Goal: Check status: Check status

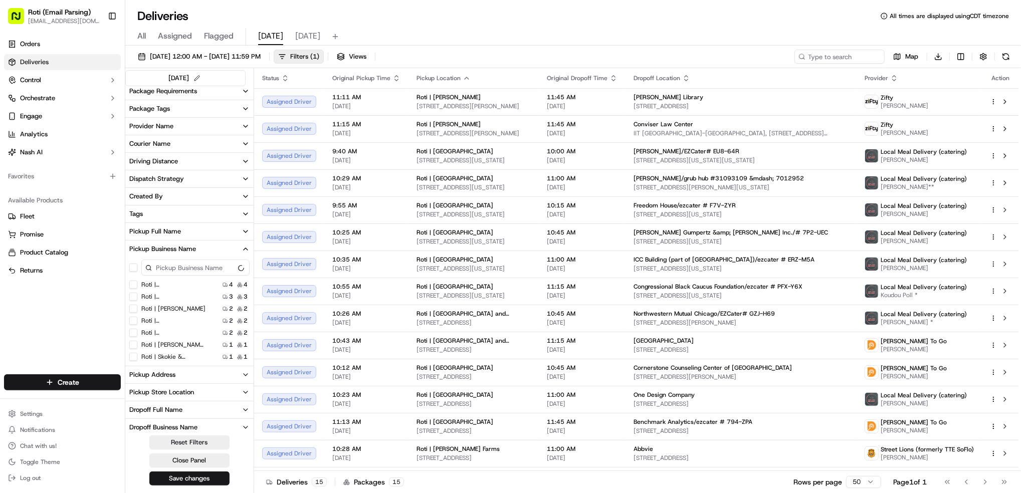
click at [846, 48] on div "09/19/2025 12:00 AM - 09/19/2025 11:59 PM Filters ( 1 ) Views Map Download toda…" at bounding box center [573, 271] width 896 height 450
paste input "Janet Buzil"
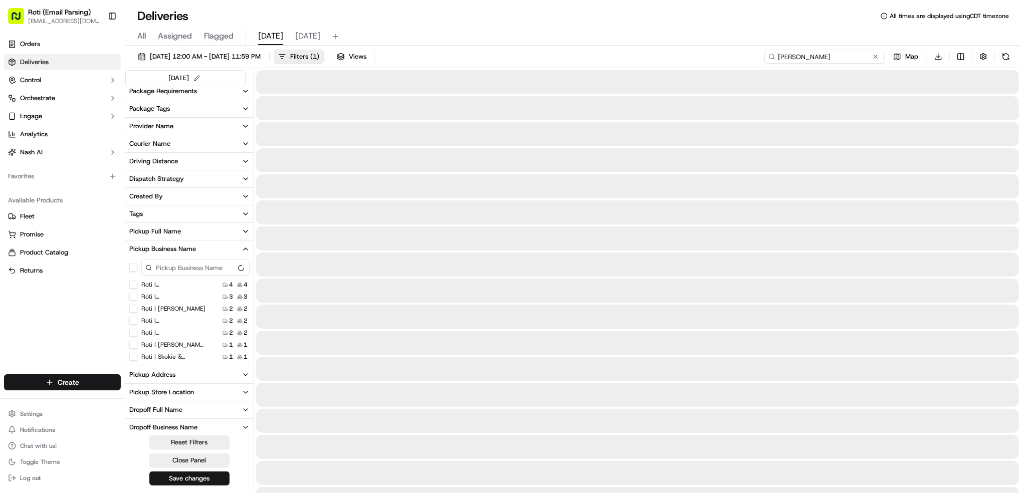
click at [790, 55] on input "Janet Buzil" at bounding box center [825, 57] width 120 height 14
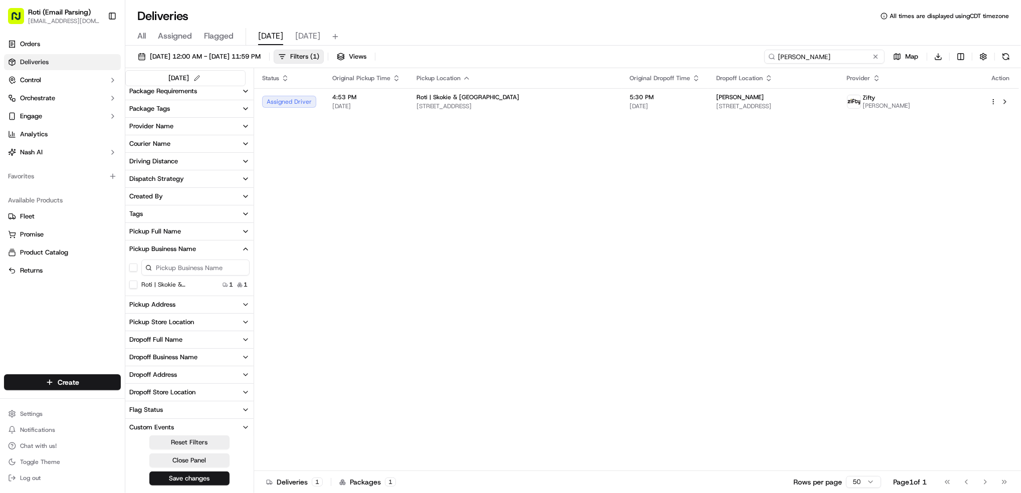
type input "Janet Buzil"
drag, startPoint x: 814, startPoint y: 56, endPoint x: 466, endPoint y: 19, distance: 349.9
click at [653, 37] on div "Deliveries All times are displayed using CDT timezone All Assigned Flagged toda…" at bounding box center [573, 246] width 896 height 493
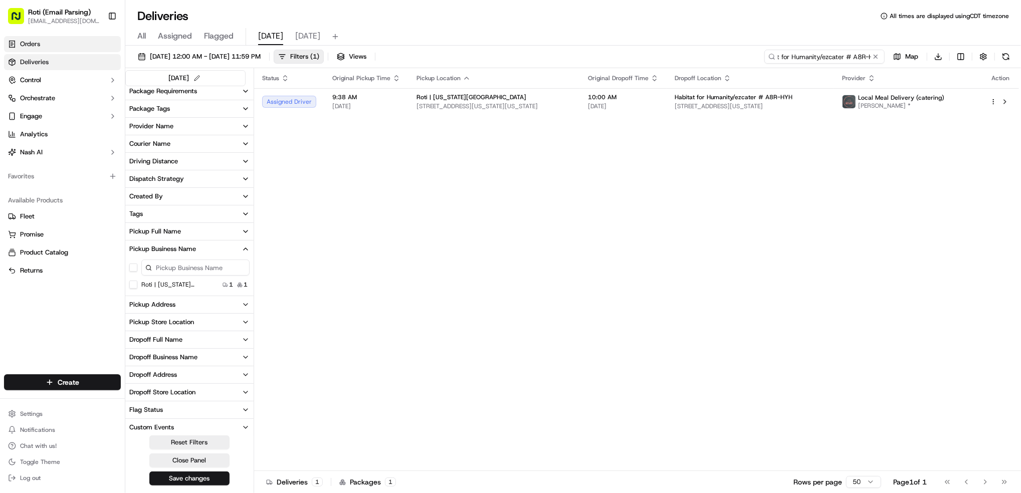
type input "Habitat for Humanity/ezcater # A8R-HYH"
click at [875, 58] on button at bounding box center [876, 57] width 10 height 10
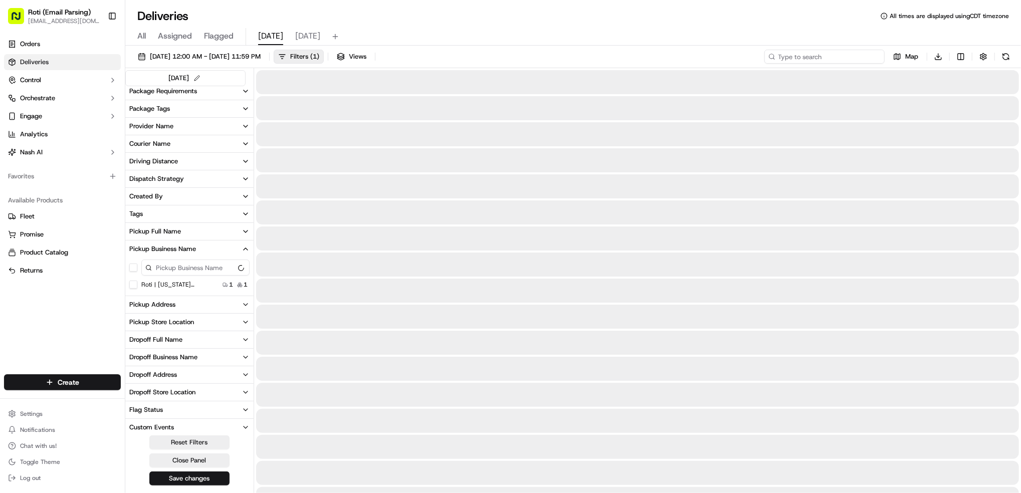
click at [833, 56] on input at bounding box center [825, 57] width 120 height 14
paste input "Conviser Law Center"
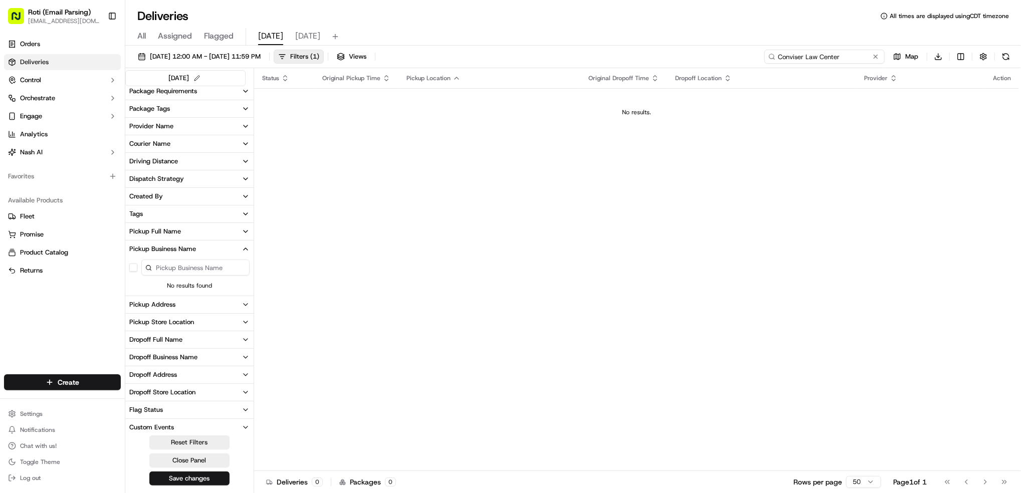
type input "Conviser Law Center"
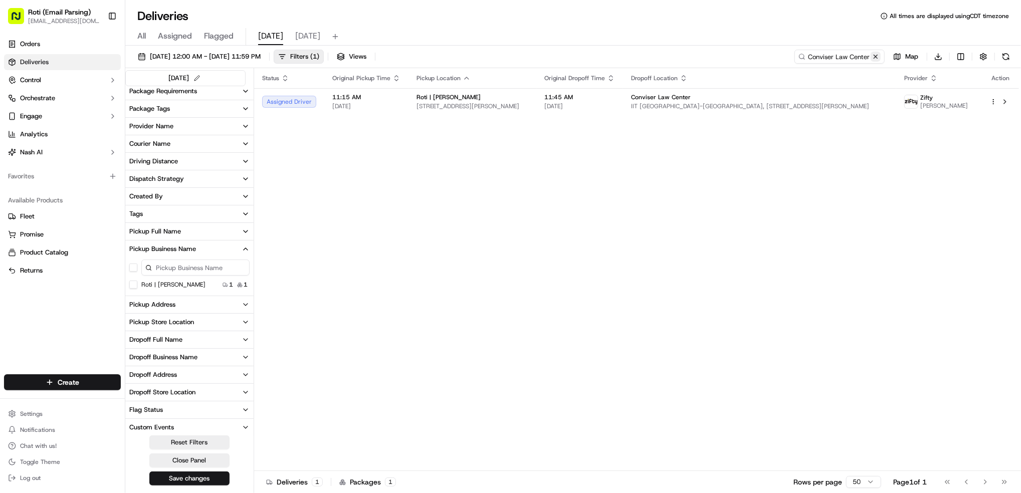
click at [879, 59] on button at bounding box center [876, 57] width 10 height 10
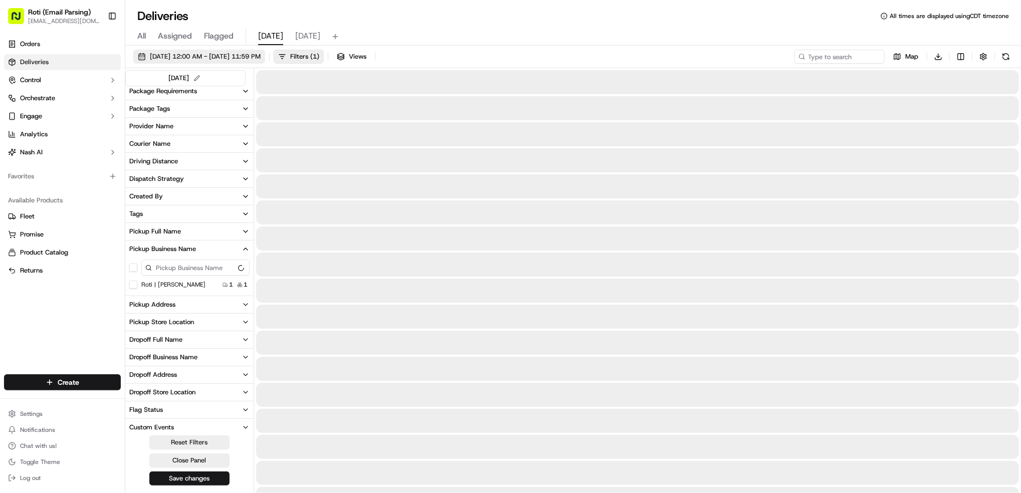
click at [229, 56] on span "09/19/2025 12:00 AM - 09/19/2025 11:59 PM" at bounding box center [205, 56] width 111 height 9
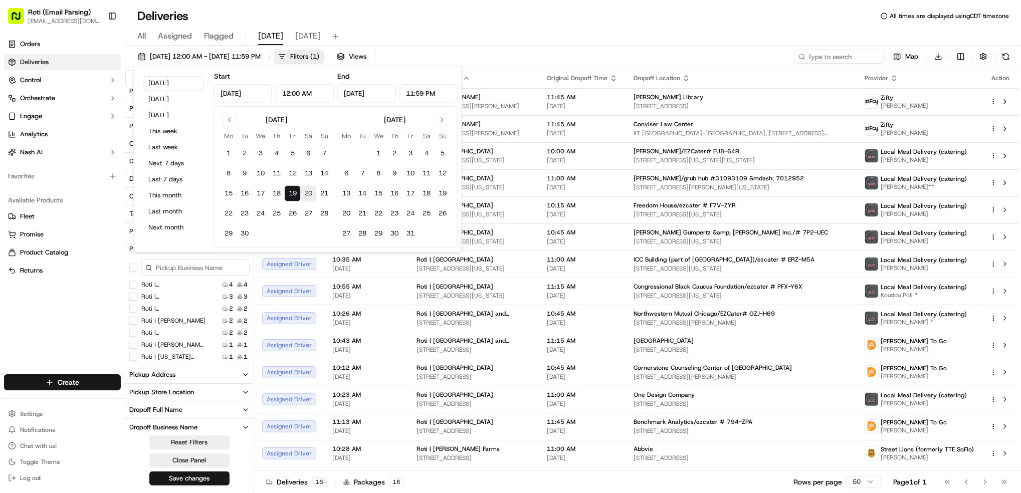
click at [314, 192] on button "20" at bounding box center [309, 193] width 16 height 16
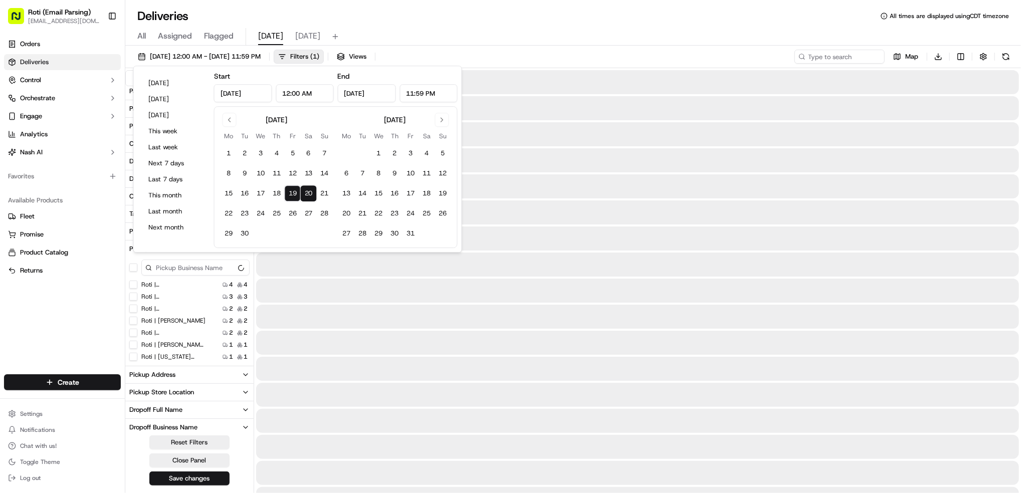
type input "Sep 20, 2025"
click at [314, 192] on button "20" at bounding box center [309, 193] width 16 height 16
type input "Sep 20, 2025"
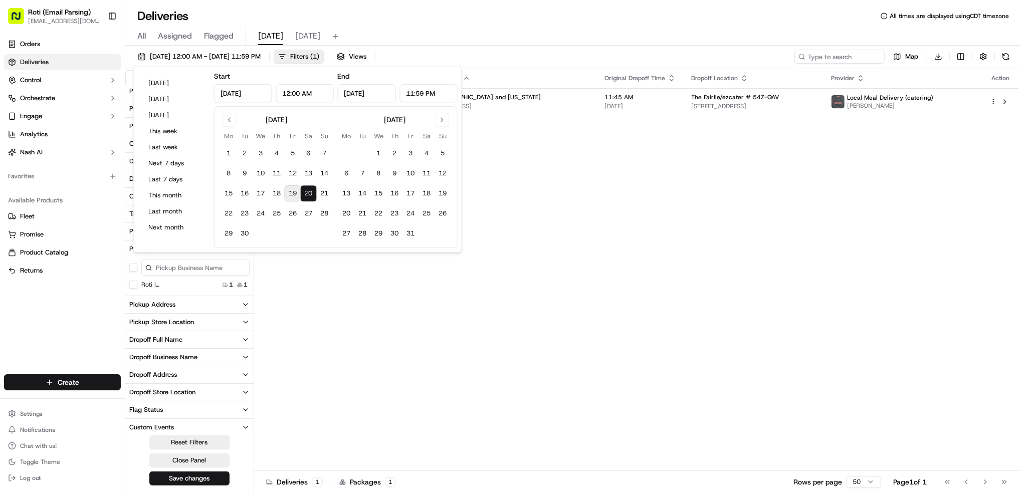
click at [793, 234] on div "Status Original Pickup Time Pickup Location Original Dropoff Time Dropoff Locat…" at bounding box center [636, 269] width 765 height 403
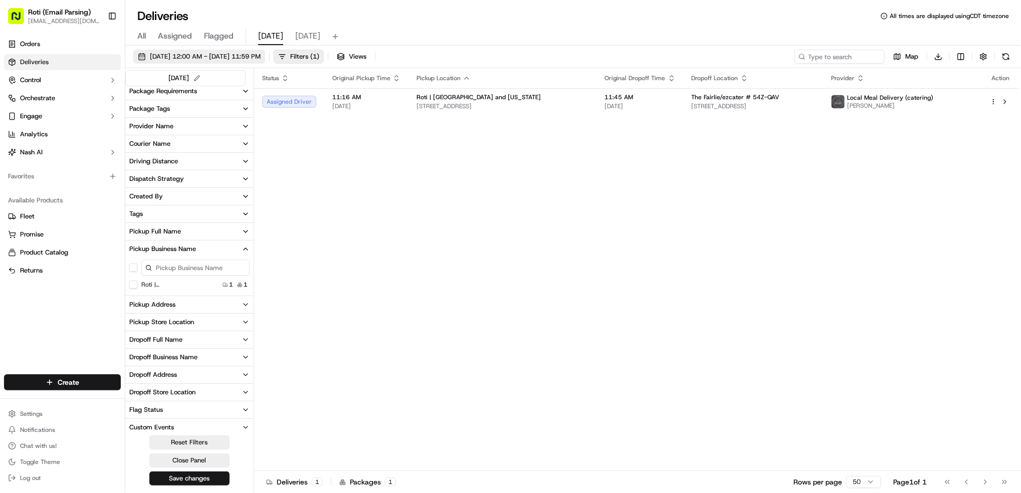
click at [228, 57] on span "09/20/2025 12:00 AM - 09/20/2025 11:59 PM" at bounding box center [205, 56] width 111 height 9
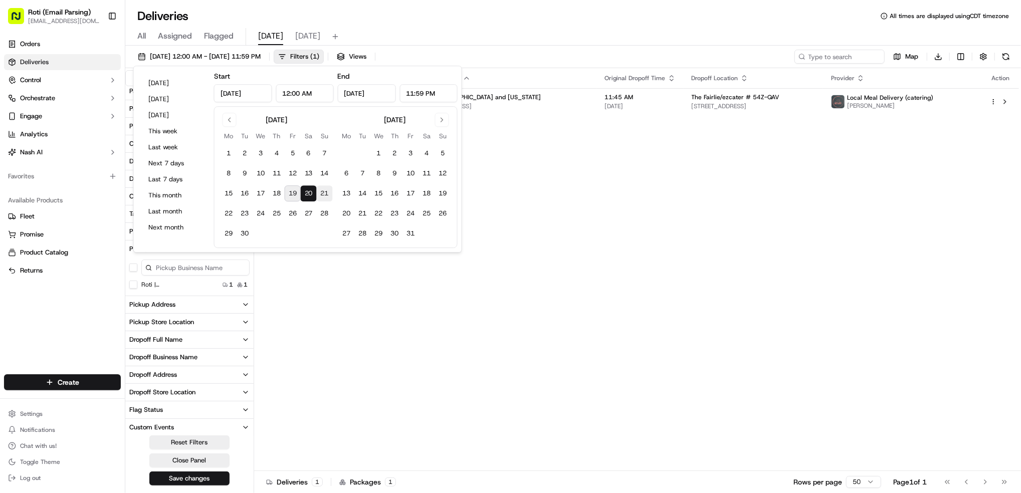
click at [322, 196] on button "21" at bounding box center [325, 193] width 16 height 16
type input "Sep 21, 2025"
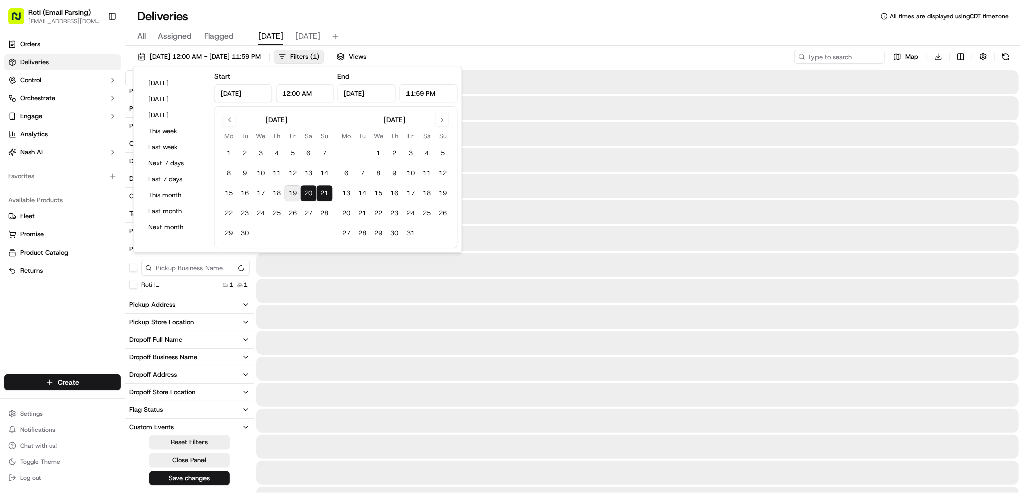
click at [322, 196] on button "21" at bounding box center [325, 193] width 16 height 16
type input "Sep 21, 2025"
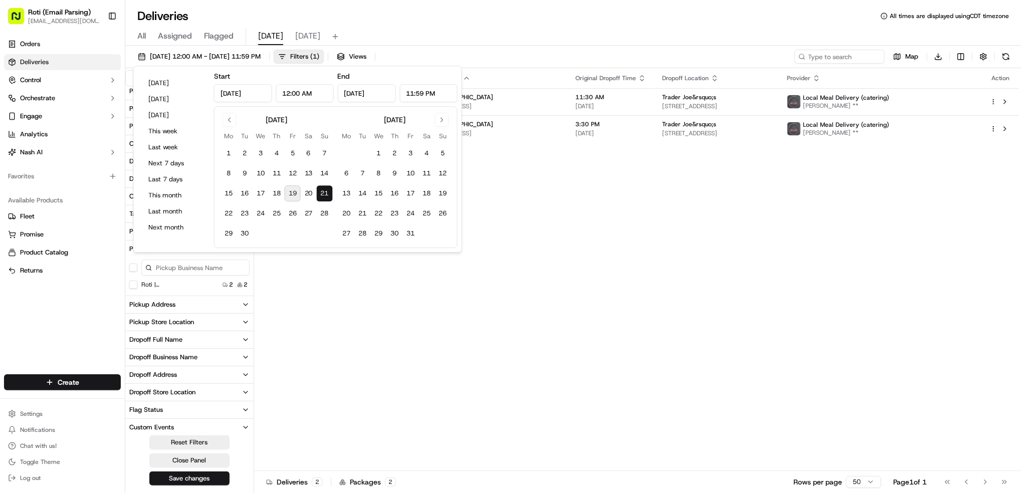
click at [727, 235] on div "Status Original Pickup Time Pickup Location Original Dropoff Time Dropoff Locat…" at bounding box center [636, 269] width 765 height 403
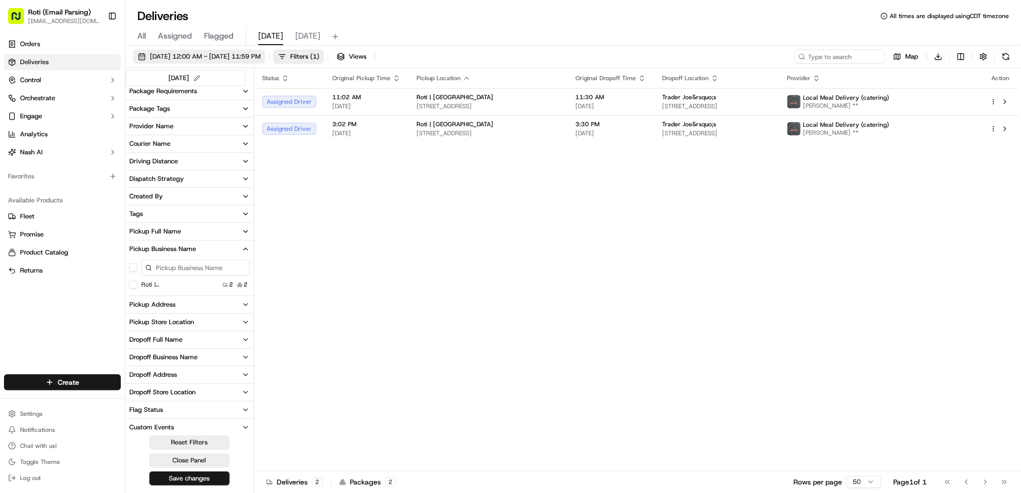
click at [226, 59] on span "09/21/2025 12:00 AM - 09/21/2025 11:59 PM" at bounding box center [205, 56] width 111 height 9
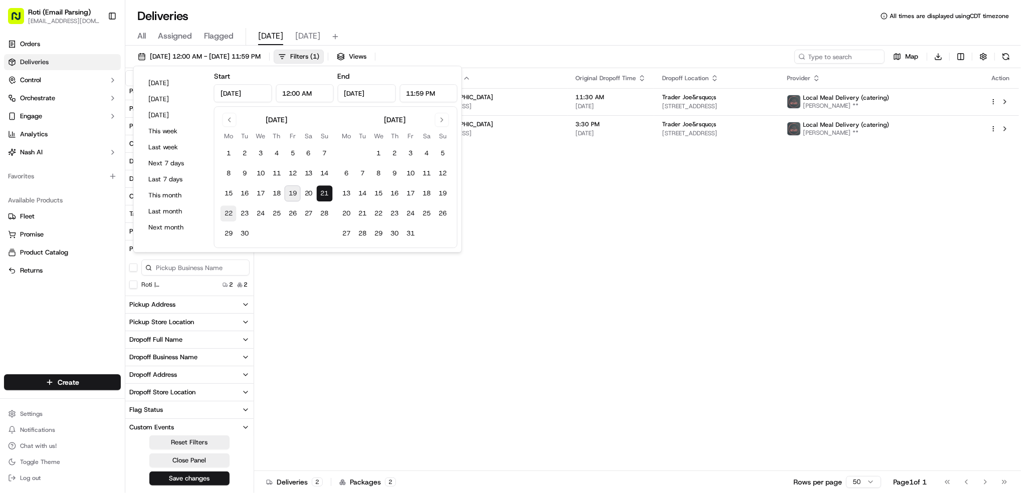
click at [230, 212] on button "22" at bounding box center [229, 214] width 16 height 16
type input "Sep 22, 2025"
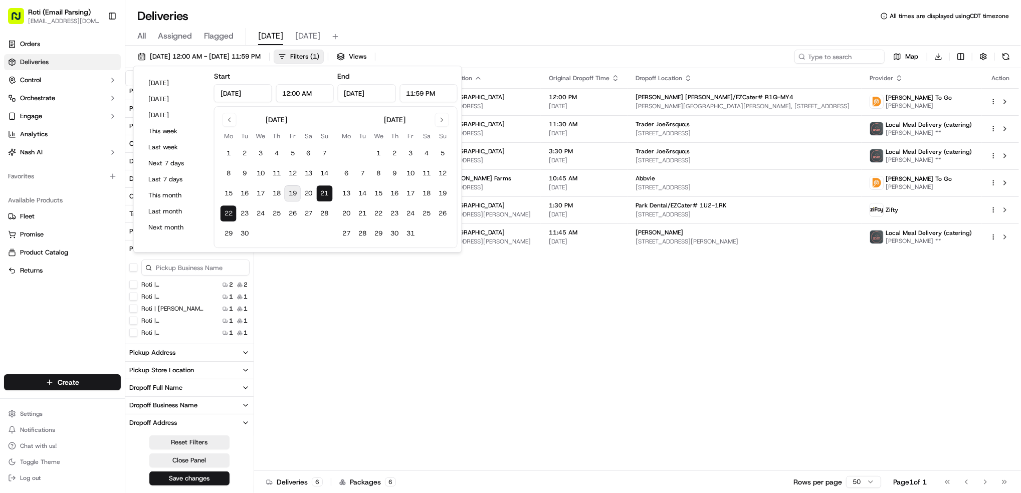
click at [230, 212] on button "22" at bounding box center [229, 214] width 16 height 16
type input "Sep 22, 2025"
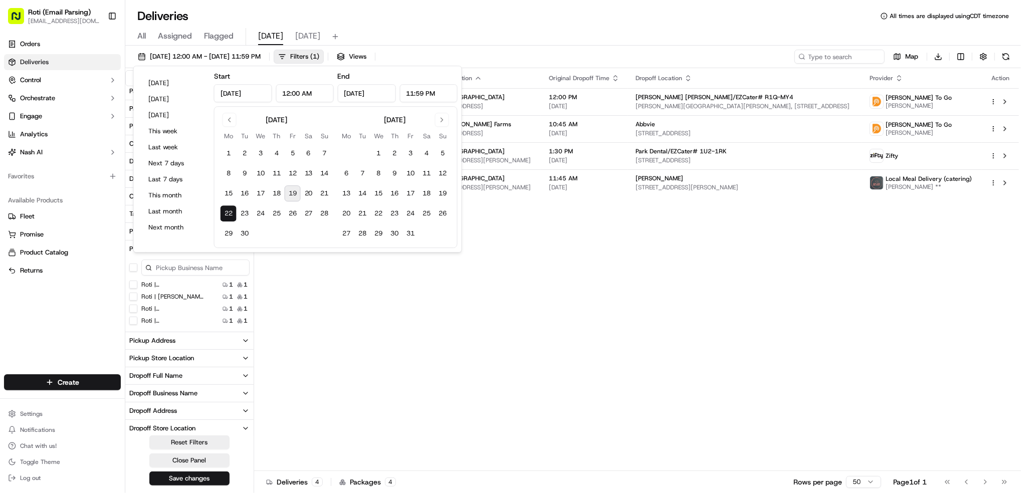
click at [697, 328] on div "Status Original Pickup Time Pickup Location Original Dropoff Time Dropoff Locat…" at bounding box center [636, 269] width 765 height 403
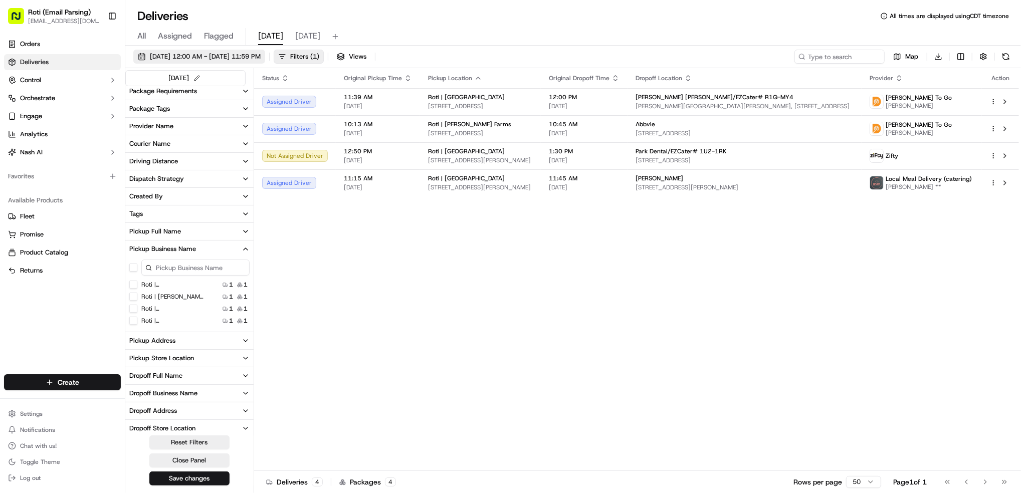
click at [221, 59] on span "09/22/2025 12:00 AM - 09/22/2025 11:59 PM" at bounding box center [205, 56] width 111 height 9
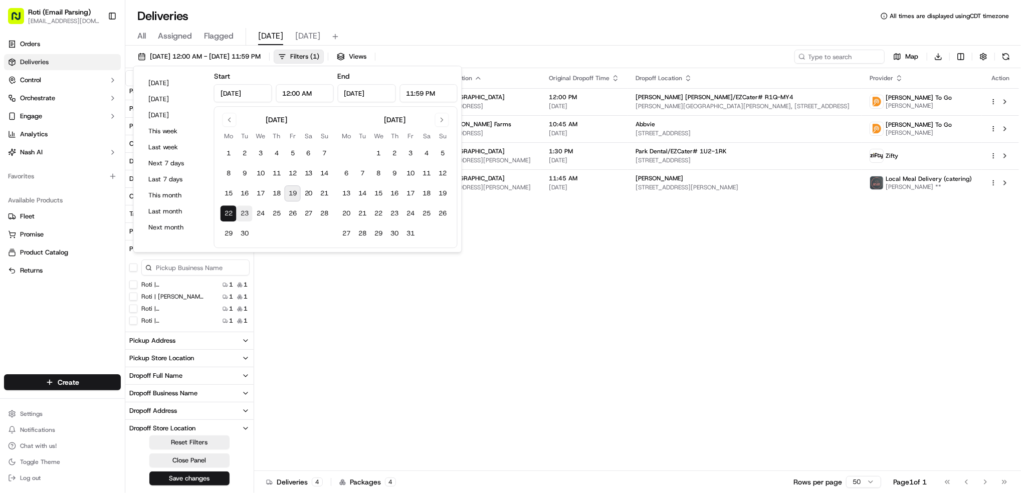
click at [244, 215] on button "23" at bounding box center [245, 214] width 16 height 16
type input "Sep 23, 2025"
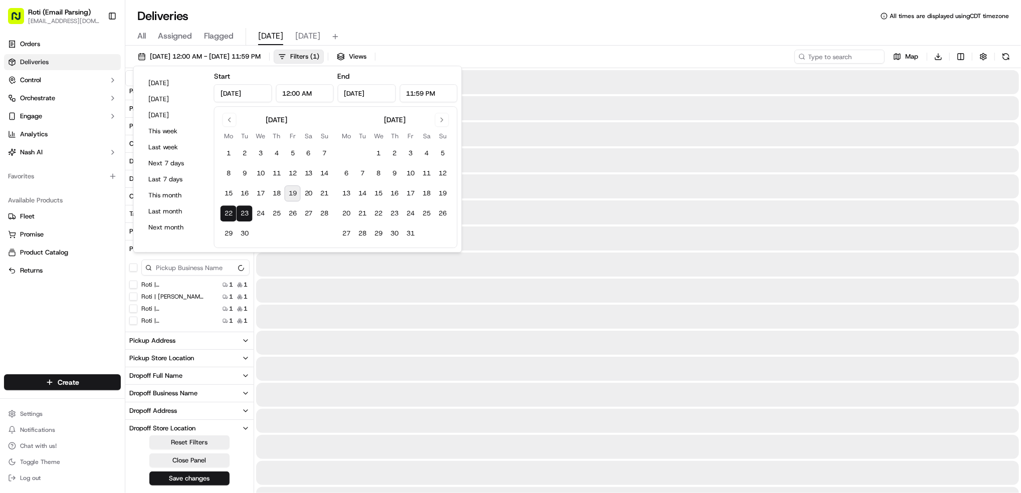
click at [244, 215] on button "23" at bounding box center [245, 214] width 16 height 16
type input "Sep 23, 2025"
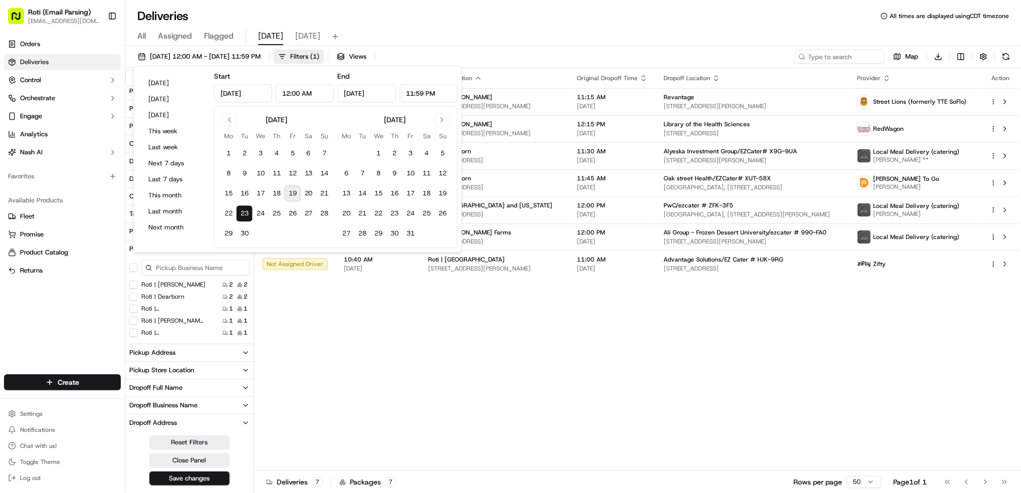
click at [680, 25] on div "All Assigned Flagged today tomorrow" at bounding box center [573, 35] width 896 height 22
